Goal: Find specific page/section: Find specific page/section

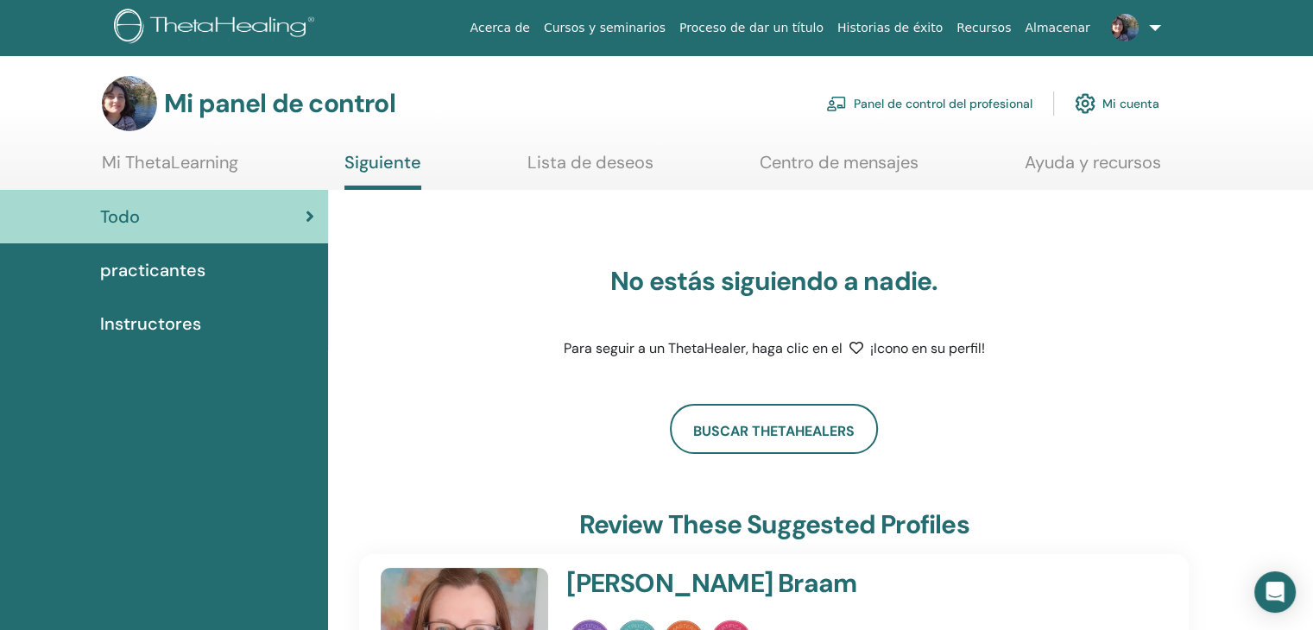
click at [1159, 22] on link at bounding box center [1132, 27] width 71 height 55
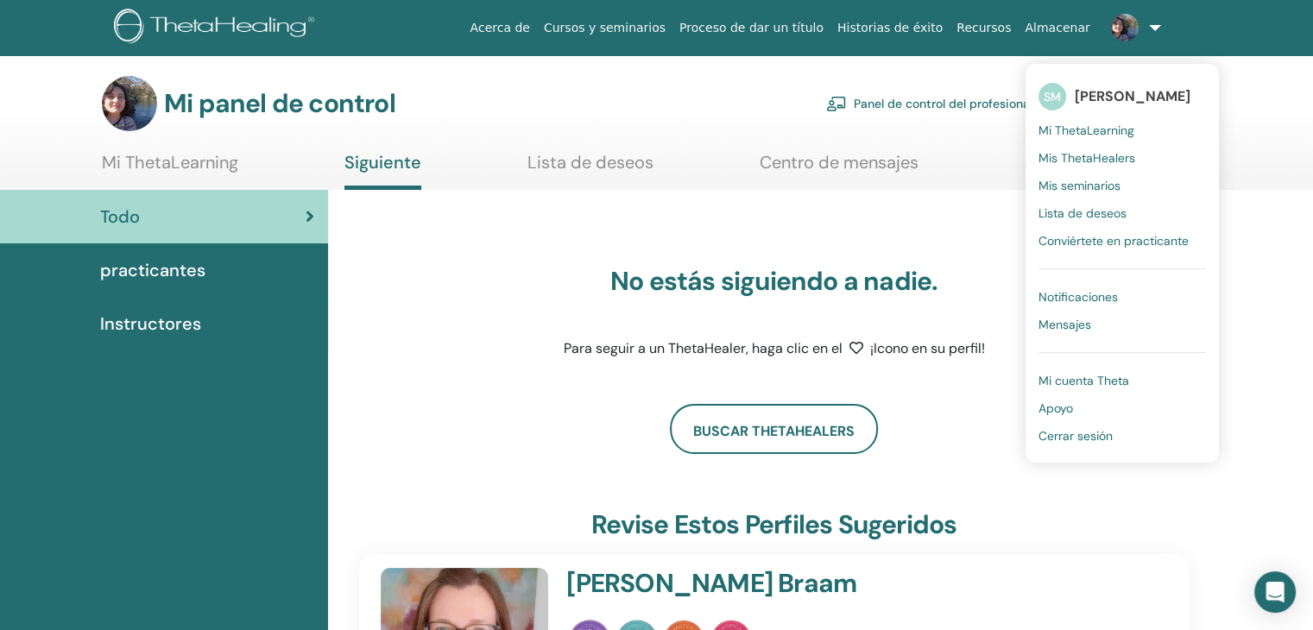
click at [893, 231] on div "No estás siguiendo a nadie. Para seguir a un ThetaHealer, haga clic en el ¡Icon…" at bounding box center [773, 287] width 829 height 152
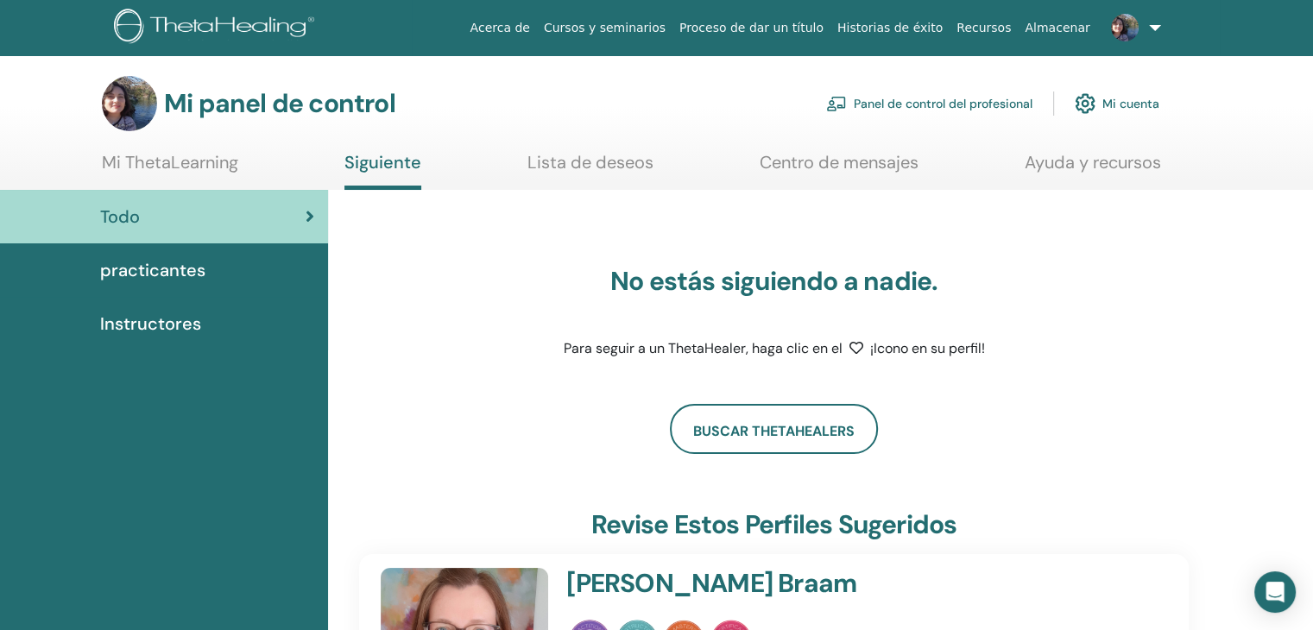
click at [186, 268] on font "practicantes" at bounding box center [152, 270] width 105 height 22
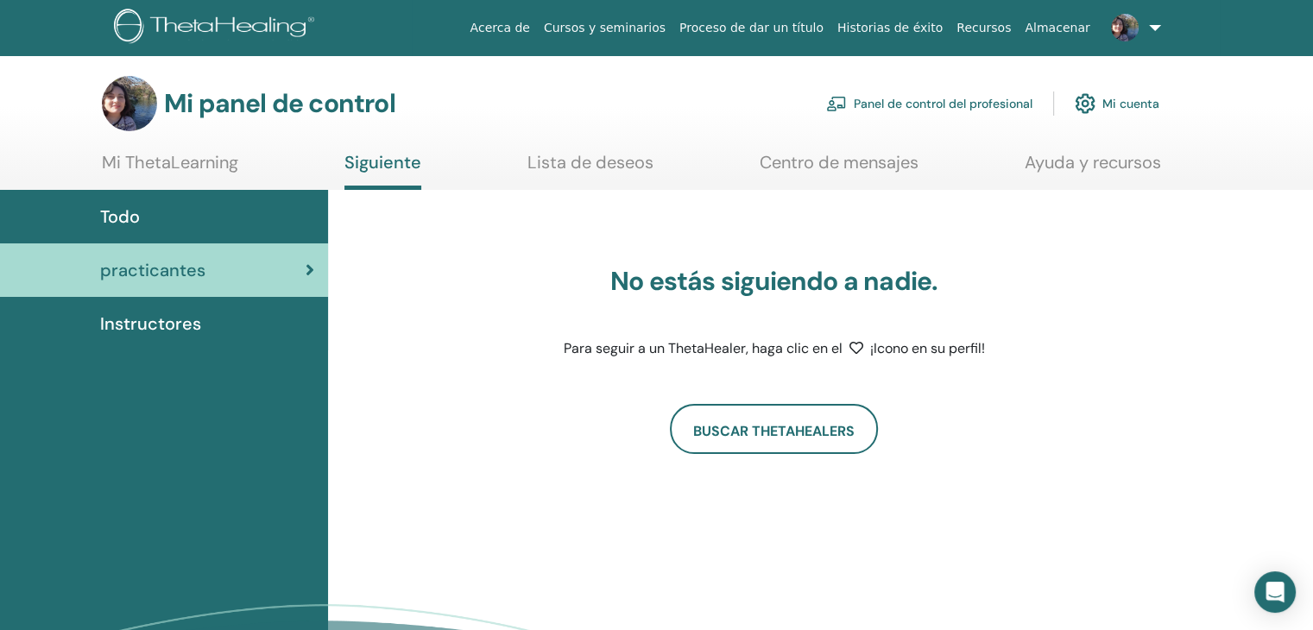
click at [123, 99] on img at bounding box center [129, 103] width 55 height 55
click at [126, 208] on font "Todo" at bounding box center [120, 216] width 40 height 22
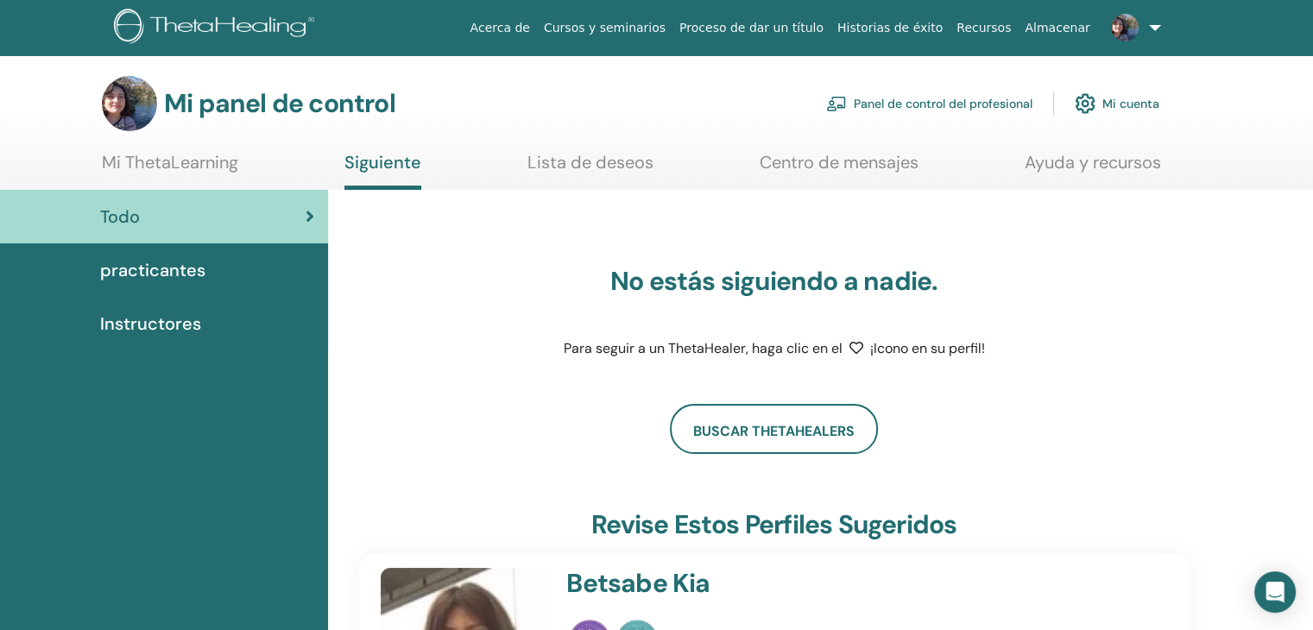
click at [1125, 27] on img at bounding box center [1125, 28] width 28 height 28
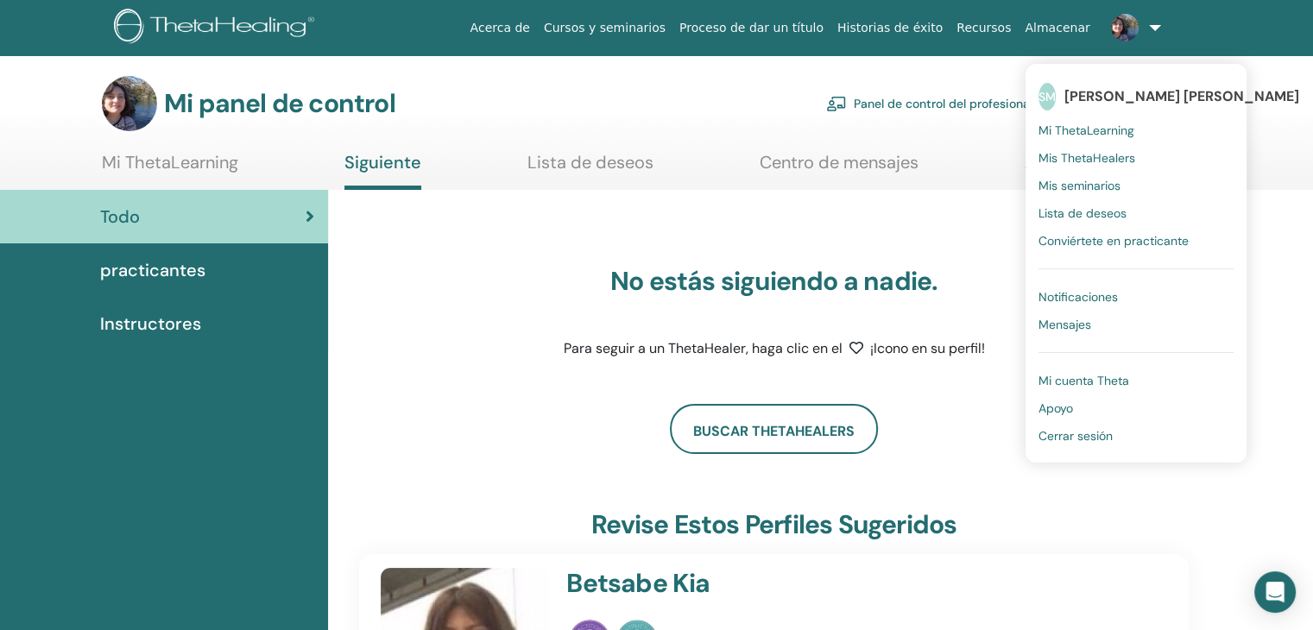
click at [1091, 125] on font "Mi ThetaLearning" at bounding box center [1086, 131] width 96 height 16
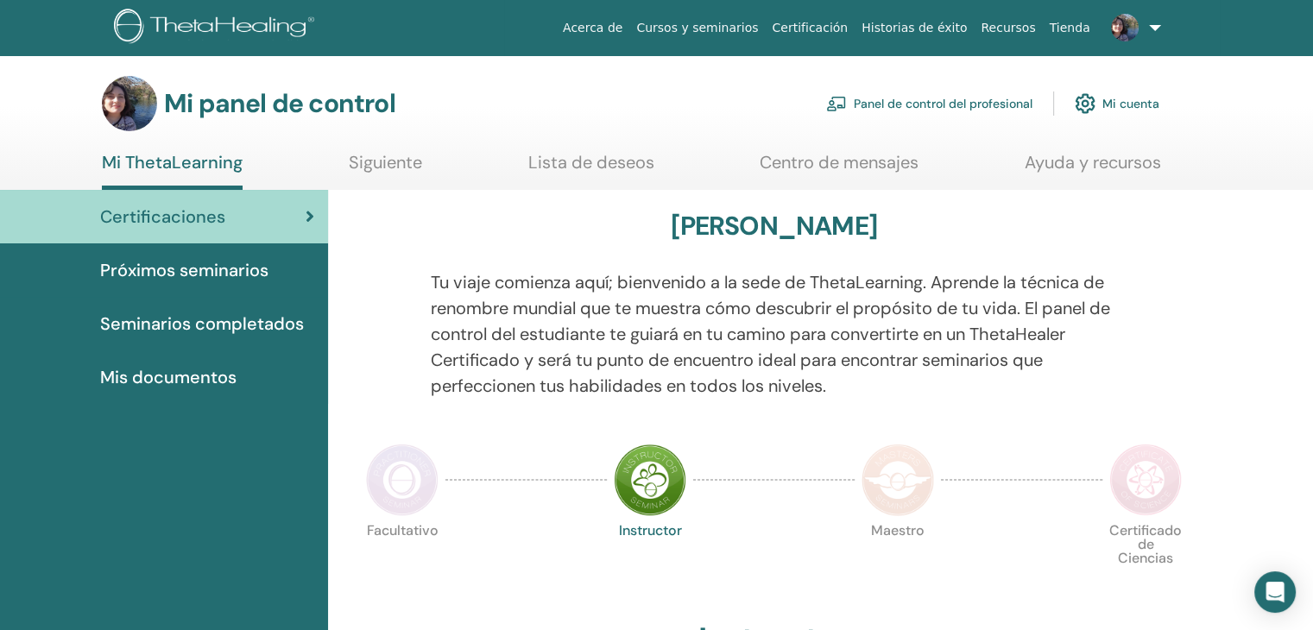
click at [198, 328] on font "Seminarios completados" at bounding box center [202, 323] width 204 height 22
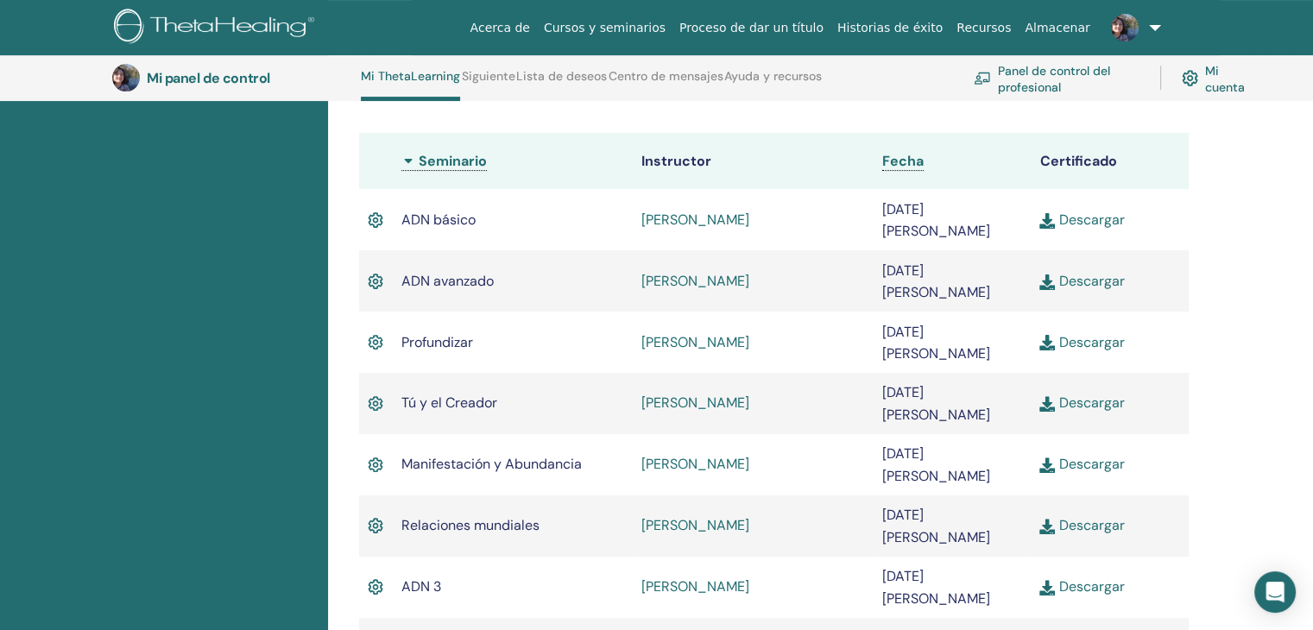
scroll to position [476, 0]
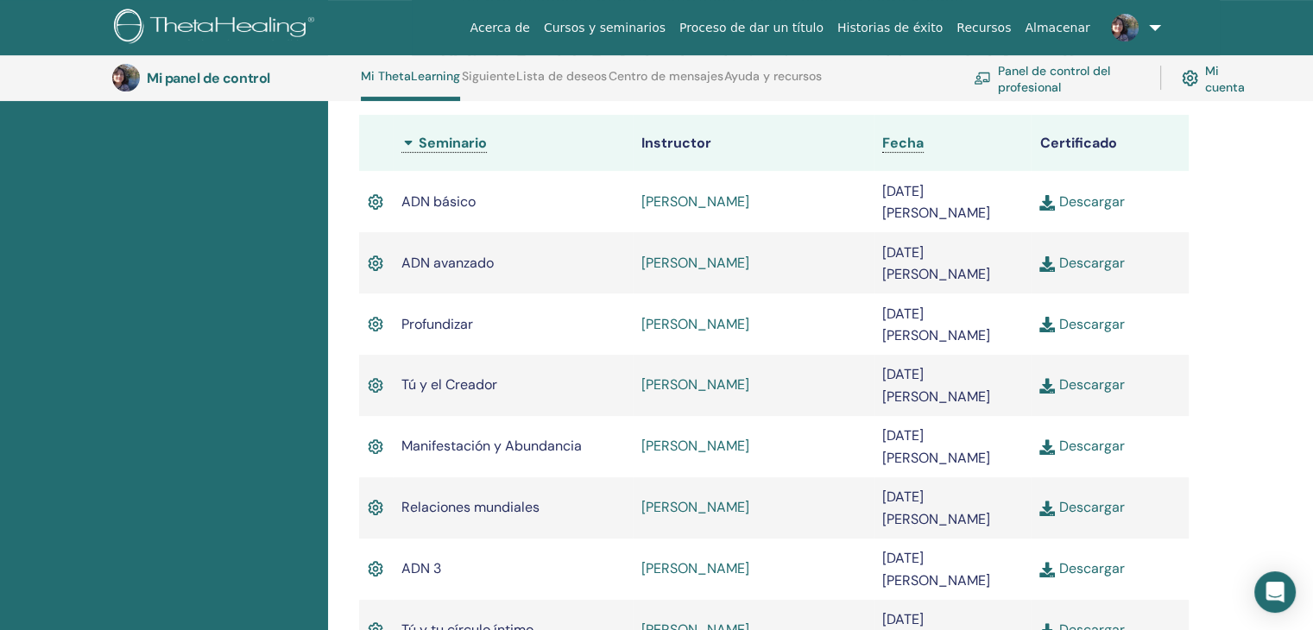
click at [566, 550] on div "Seminarios completados A continuación, encontrará los seminarios que ha complet…" at bounding box center [773, 230] width 871 height 943
click at [490, 533] on div "Seminarios completados A continuación, encontrará los seminarios que ha complet…" at bounding box center [773, 230] width 871 height 943
